Goal: Task Accomplishment & Management: Use online tool/utility

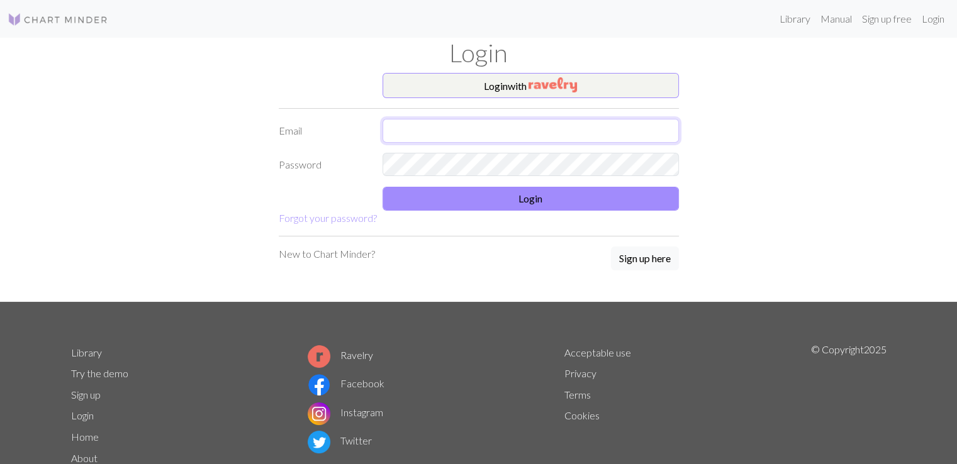
click at [415, 123] on input "text" at bounding box center [530, 131] width 296 height 24
type input "[EMAIL_ADDRESS][DOMAIN_NAME]"
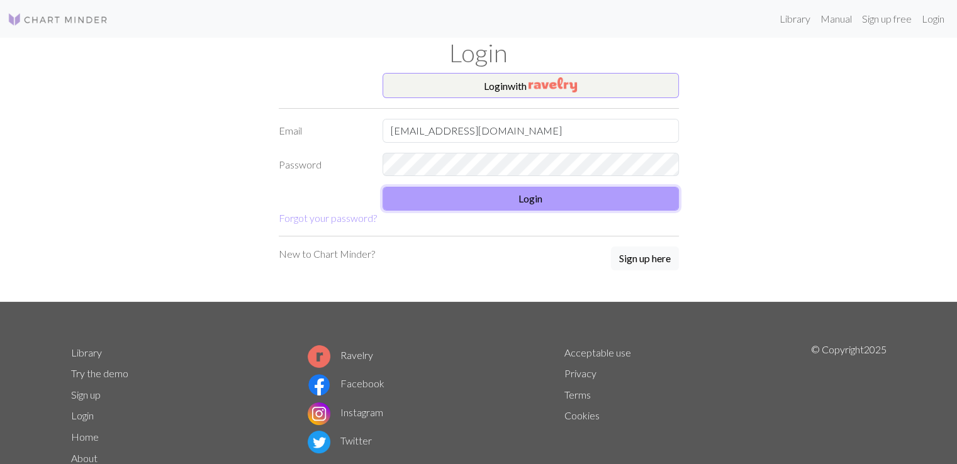
click at [476, 192] on button "Login" at bounding box center [530, 199] width 296 height 24
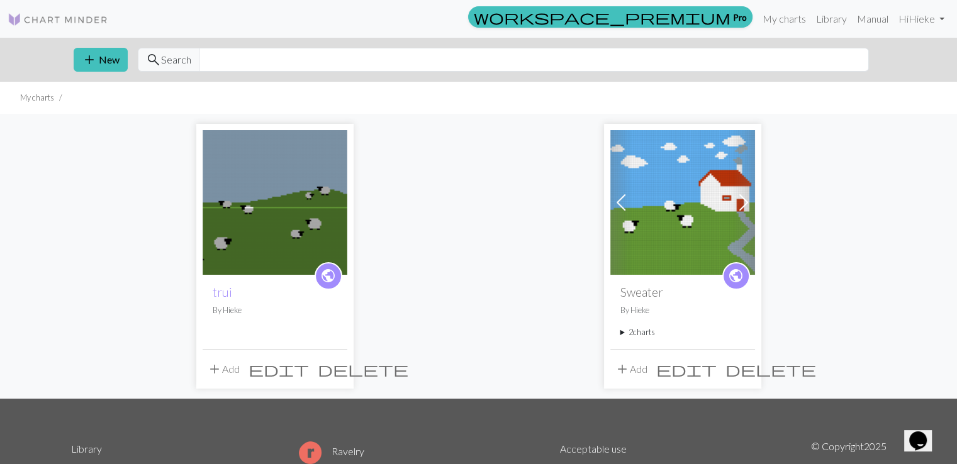
click at [293, 211] on img at bounding box center [275, 202] width 145 height 145
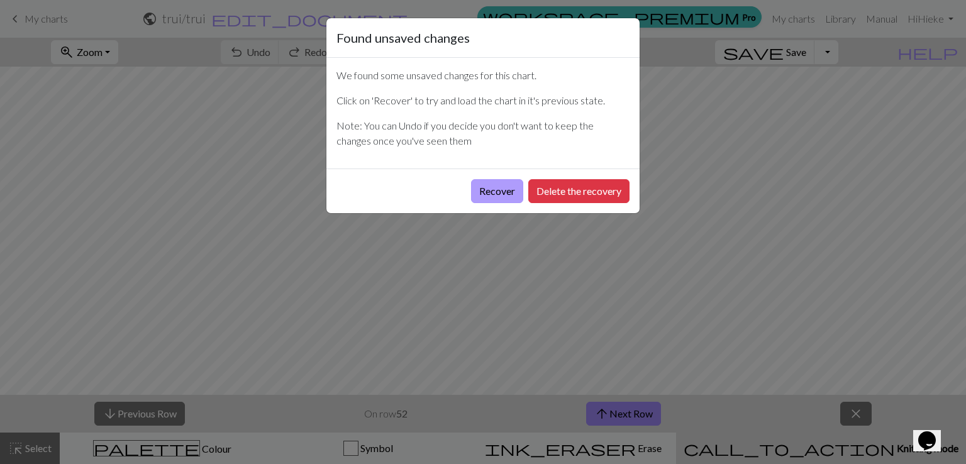
click at [493, 200] on button "Recover" at bounding box center [497, 191] width 52 height 24
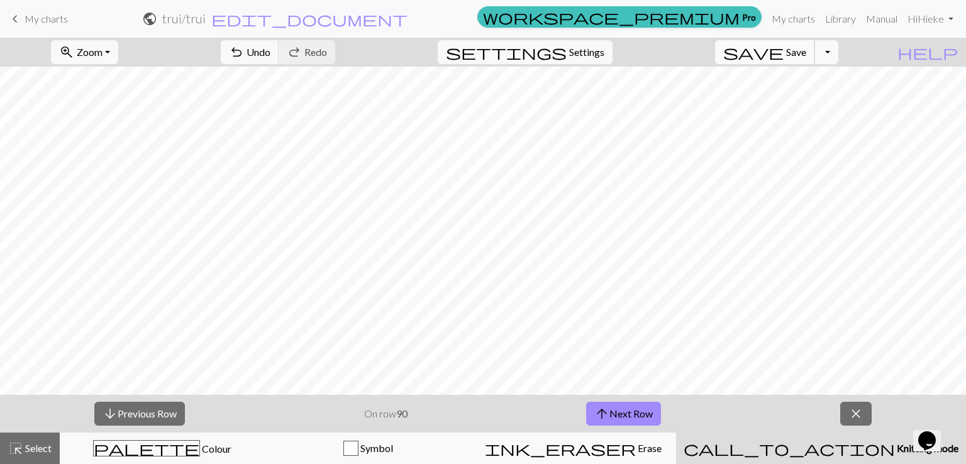
click at [806, 49] on span "Save" at bounding box center [796, 52] width 20 height 12
click at [621, 407] on button "arrow_upward Next Row" at bounding box center [623, 414] width 75 height 24
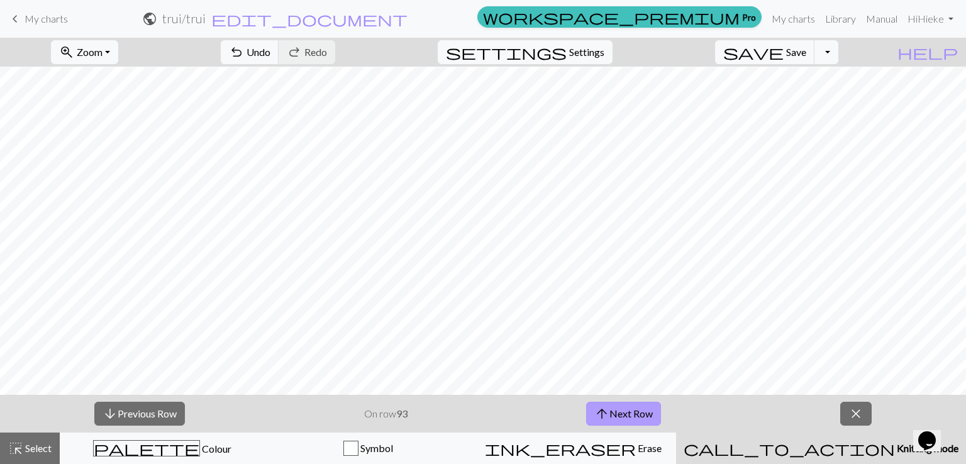
click at [621, 407] on button "arrow_upward Next Row" at bounding box center [623, 414] width 75 height 24
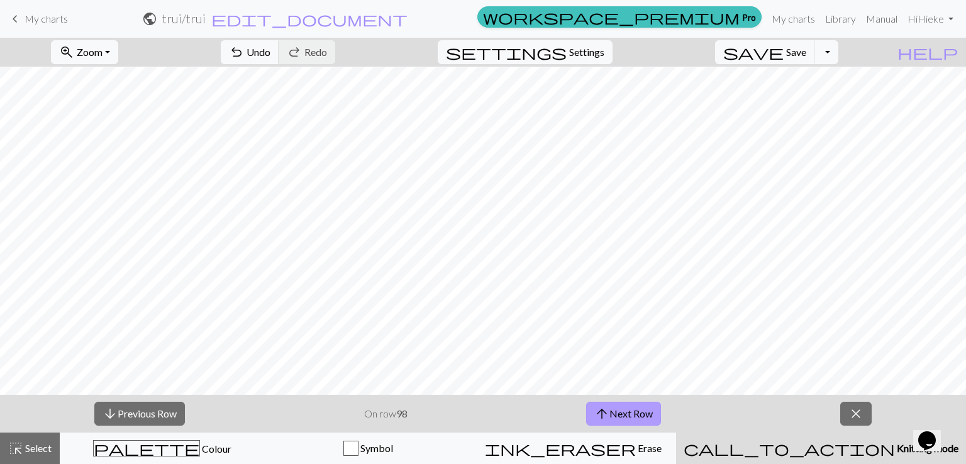
click at [621, 407] on button "arrow_upward Next Row" at bounding box center [623, 414] width 75 height 24
click at [621, 407] on button "arrow_upward Next Row" at bounding box center [626, 414] width 75 height 24
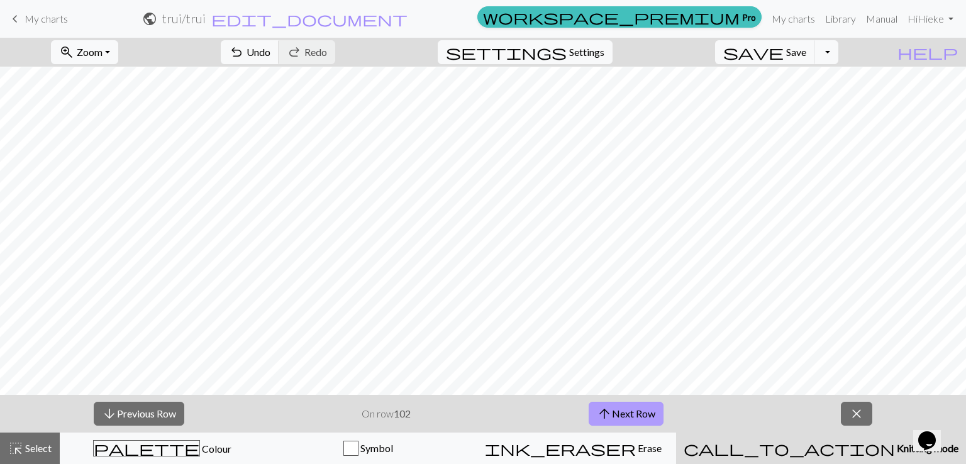
click at [621, 407] on button "arrow_upward Next Row" at bounding box center [626, 414] width 75 height 24
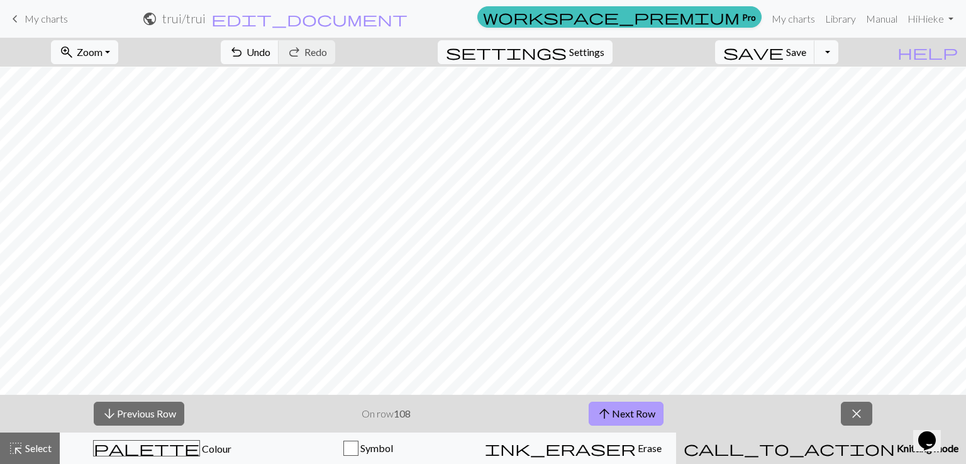
click at [621, 407] on button "arrow_upward Next Row" at bounding box center [626, 414] width 75 height 24
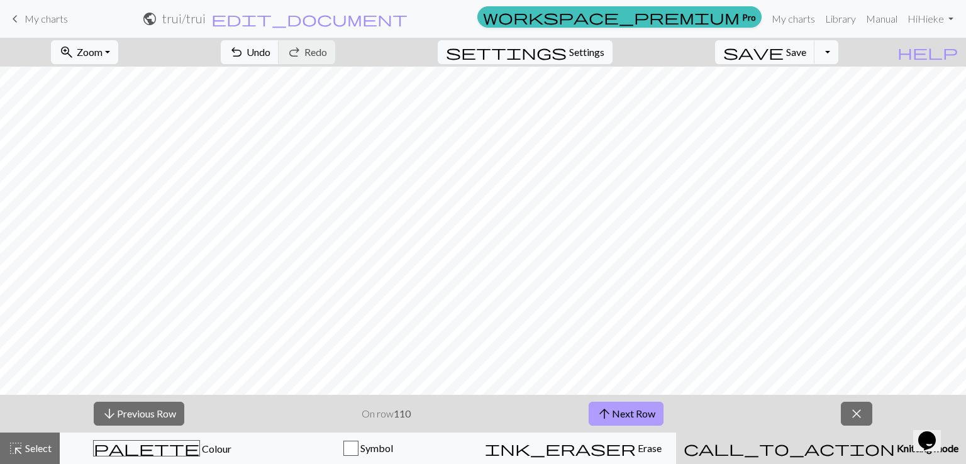
click at [621, 407] on button "arrow_upward Next Row" at bounding box center [626, 414] width 75 height 24
click at [620, 407] on button "arrow_upward Next Row" at bounding box center [626, 414] width 75 height 24
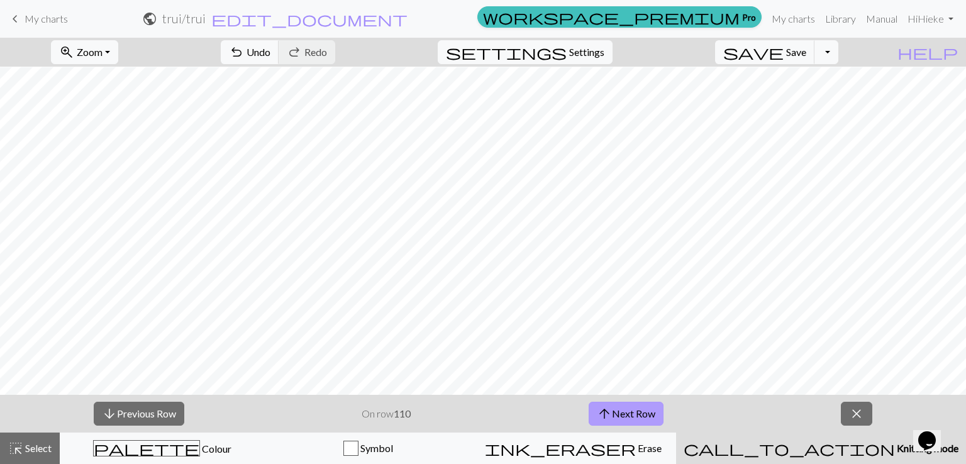
click at [620, 407] on button "arrow_upward Next Row" at bounding box center [626, 414] width 75 height 24
click at [143, 416] on button "arrow_downward Previous Row" at bounding box center [139, 414] width 91 height 24
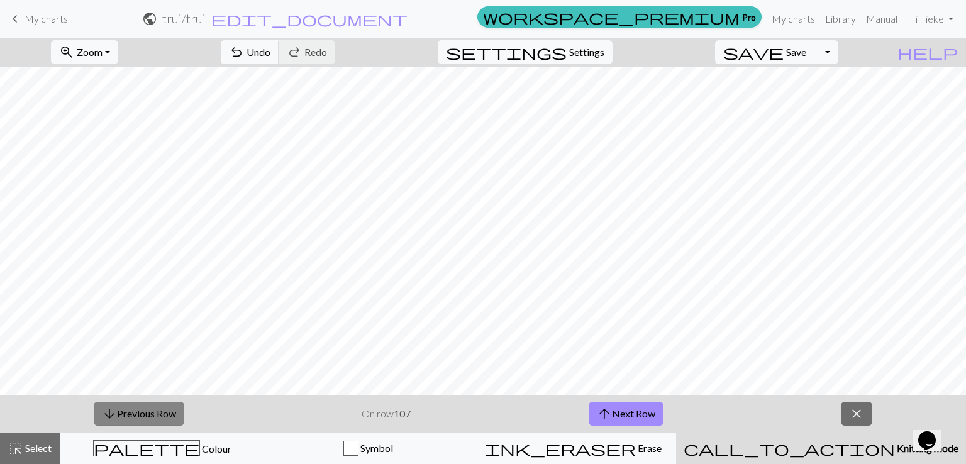
click at [143, 416] on button "arrow_downward Previous Row" at bounding box center [139, 414] width 91 height 24
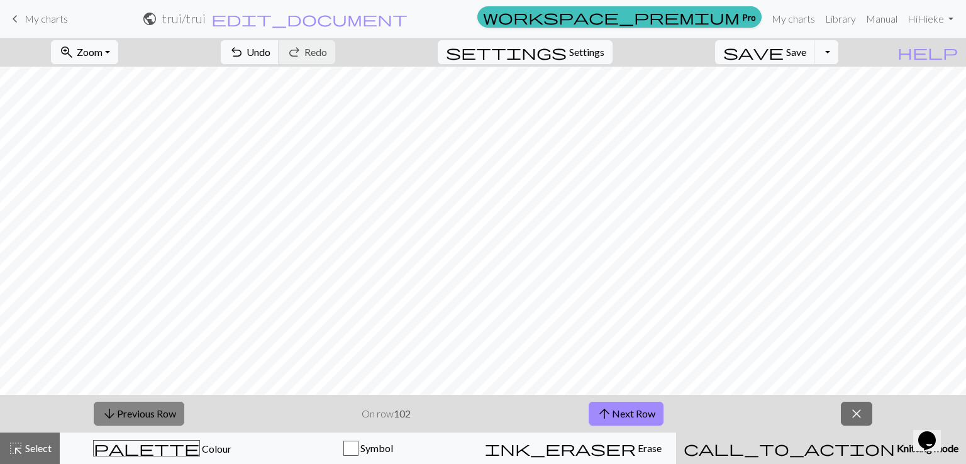
click at [143, 416] on button "arrow_downward Previous Row" at bounding box center [139, 414] width 91 height 24
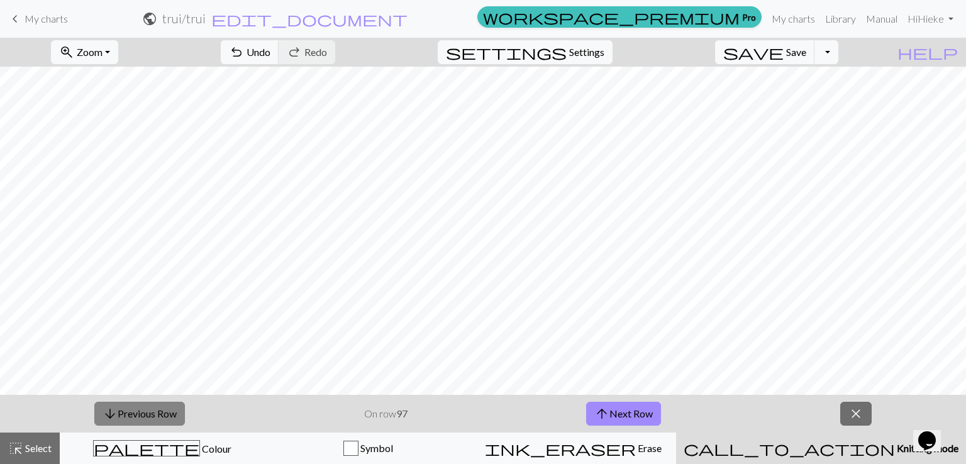
click at [143, 416] on button "arrow_downward Previous Row" at bounding box center [139, 414] width 91 height 24
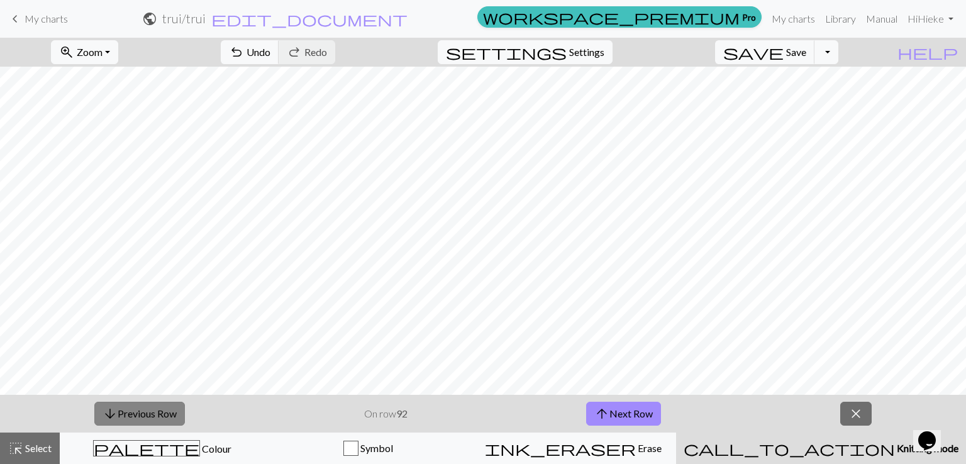
click at [143, 416] on button "arrow_downward Previous Row" at bounding box center [139, 414] width 91 height 24
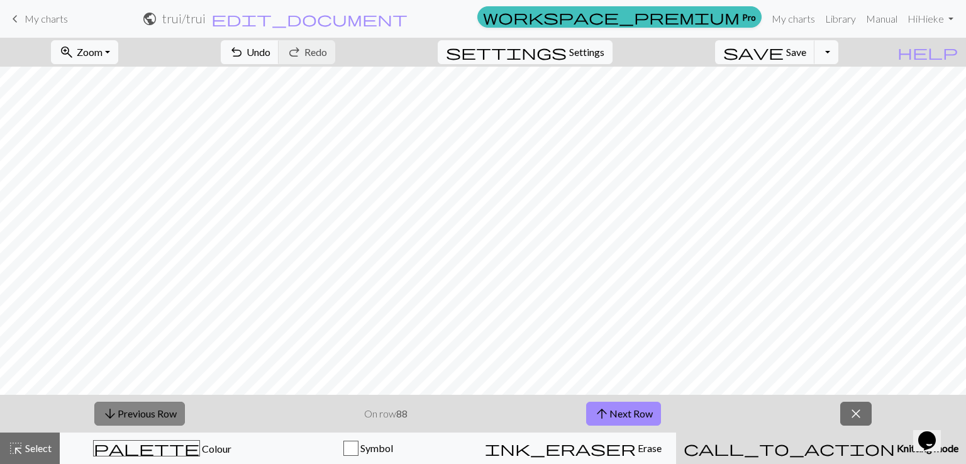
click at [143, 416] on button "arrow_downward Previous Row" at bounding box center [139, 414] width 91 height 24
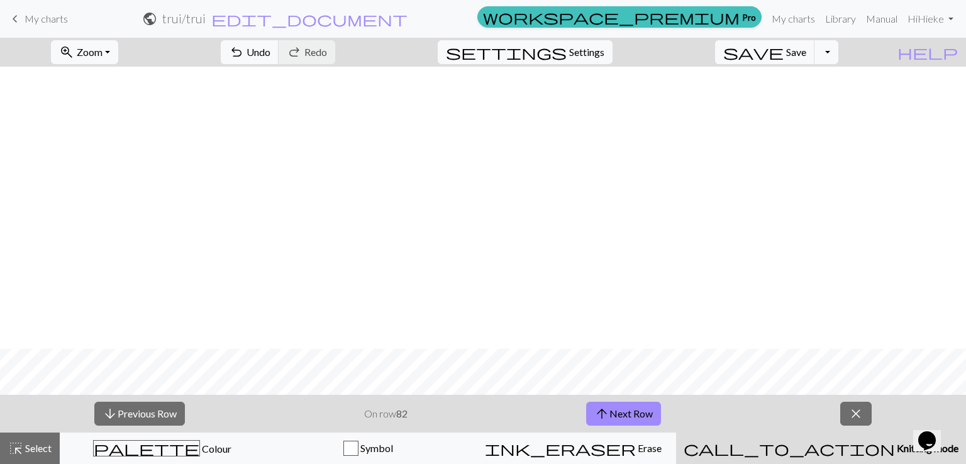
scroll to position [332, 0]
click at [174, 413] on button "arrow_downward Previous Row" at bounding box center [139, 414] width 91 height 24
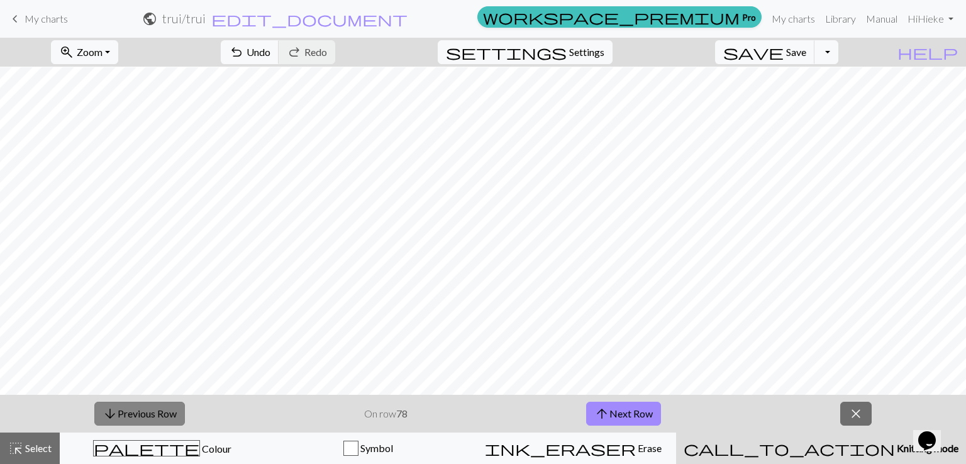
click at [174, 413] on button "arrow_downward Previous Row" at bounding box center [139, 414] width 91 height 24
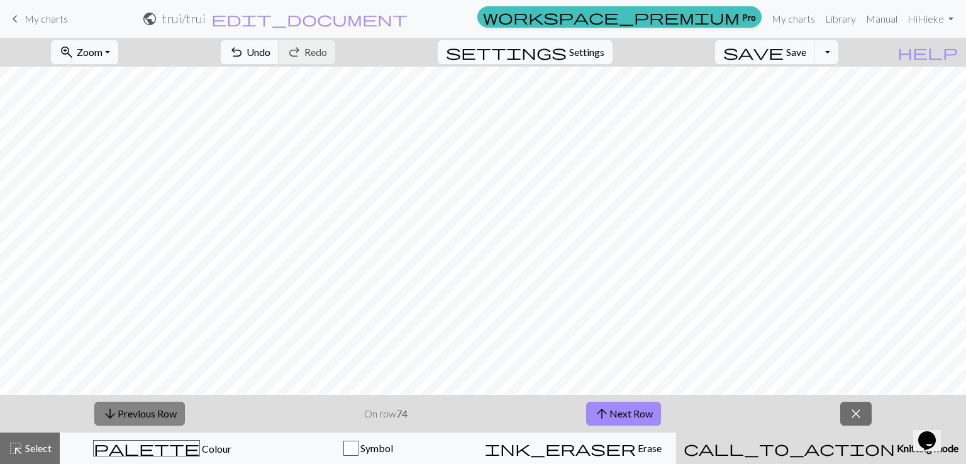
click at [174, 413] on button "arrow_downward Previous Row" at bounding box center [139, 414] width 91 height 24
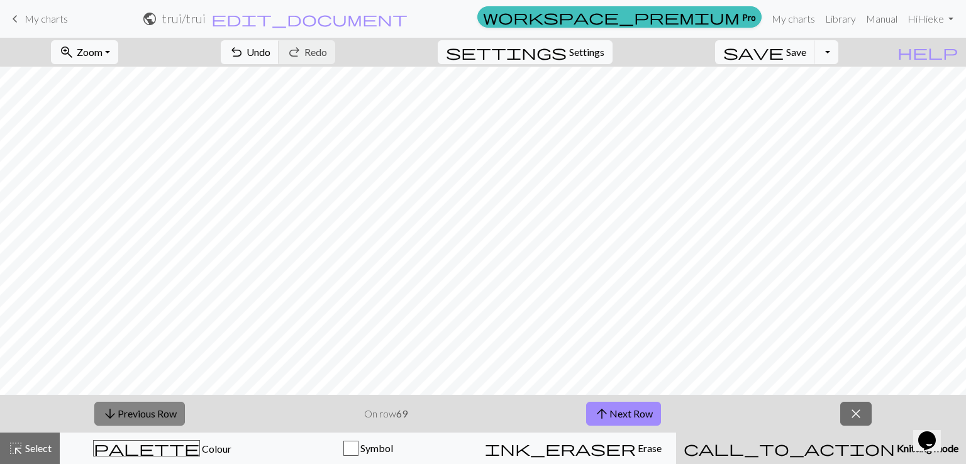
click at [174, 413] on button "arrow_downward Previous Row" at bounding box center [139, 414] width 91 height 24
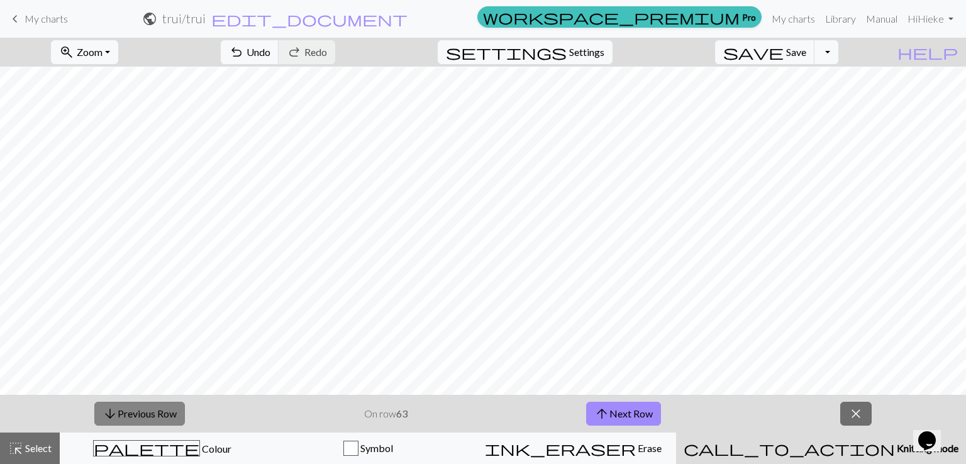
click at [174, 413] on button "arrow_downward Previous Row" at bounding box center [139, 414] width 91 height 24
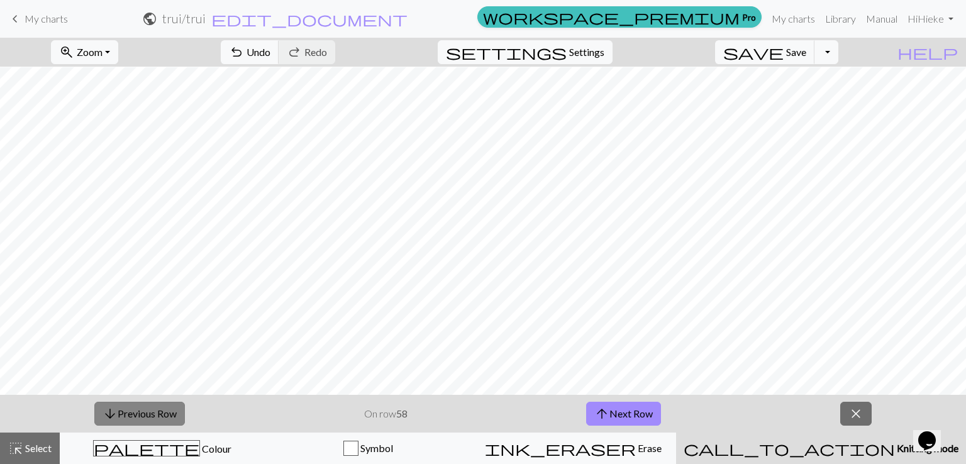
click at [174, 413] on button "arrow_downward Previous Row" at bounding box center [139, 414] width 91 height 24
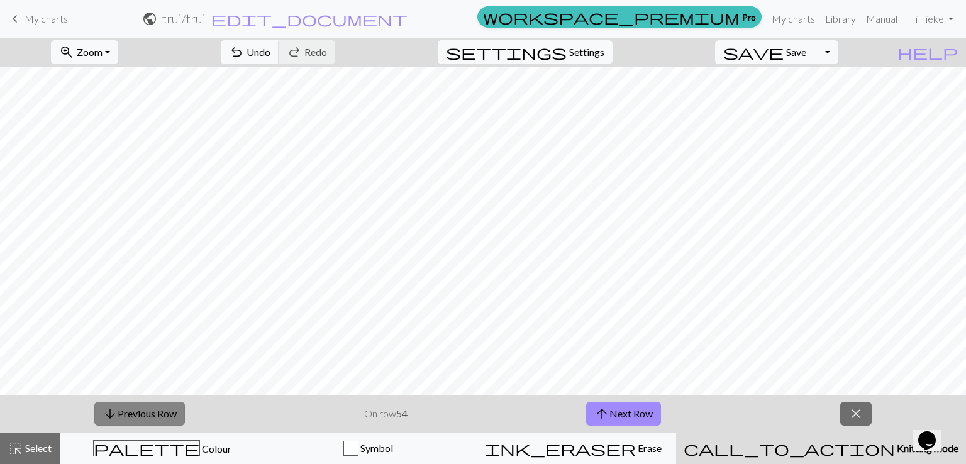
click at [174, 413] on button "arrow_downward Previous Row" at bounding box center [139, 414] width 91 height 24
click at [589, 417] on button "arrow_upward Next Row" at bounding box center [623, 414] width 75 height 24
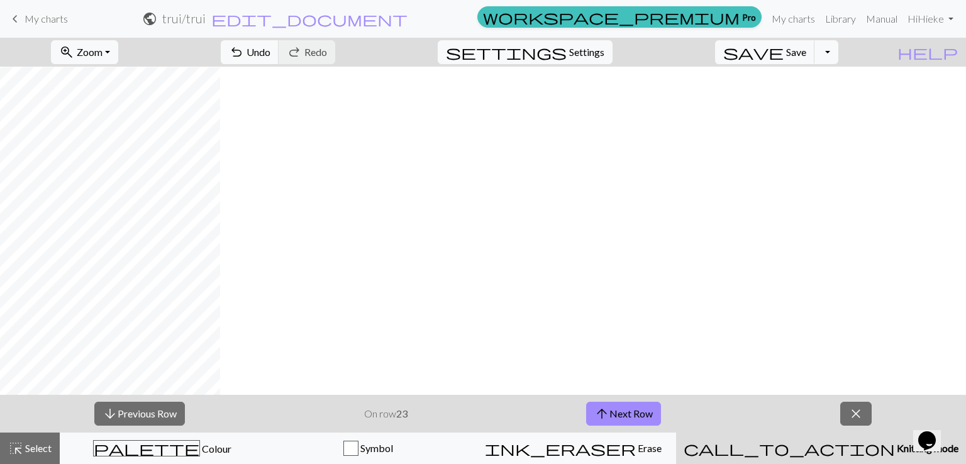
scroll to position [953, 28]
click at [616, 413] on button "arrow_upward Next Row" at bounding box center [623, 414] width 75 height 24
click at [602, 415] on span "arrow_upward" at bounding box center [601, 414] width 15 height 18
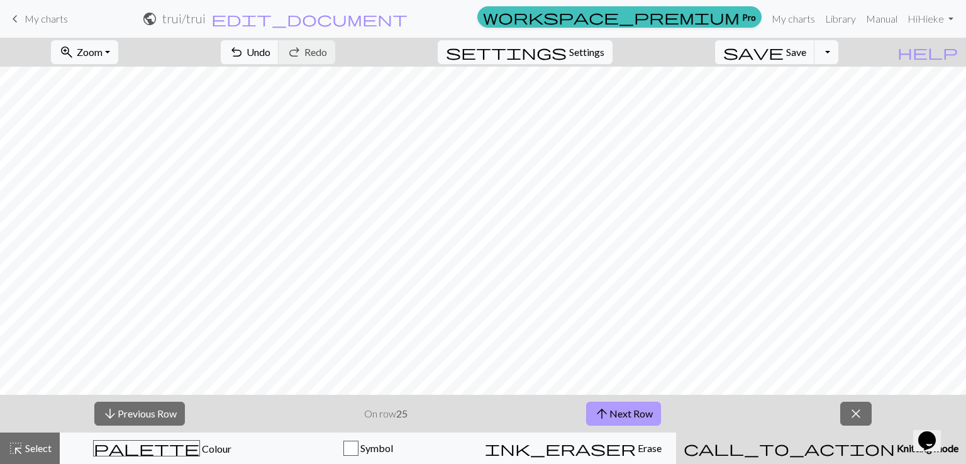
click at [621, 411] on button "arrow_upward Next Row" at bounding box center [623, 414] width 75 height 24
